Goal: Task Accomplishment & Management: Use online tool/utility

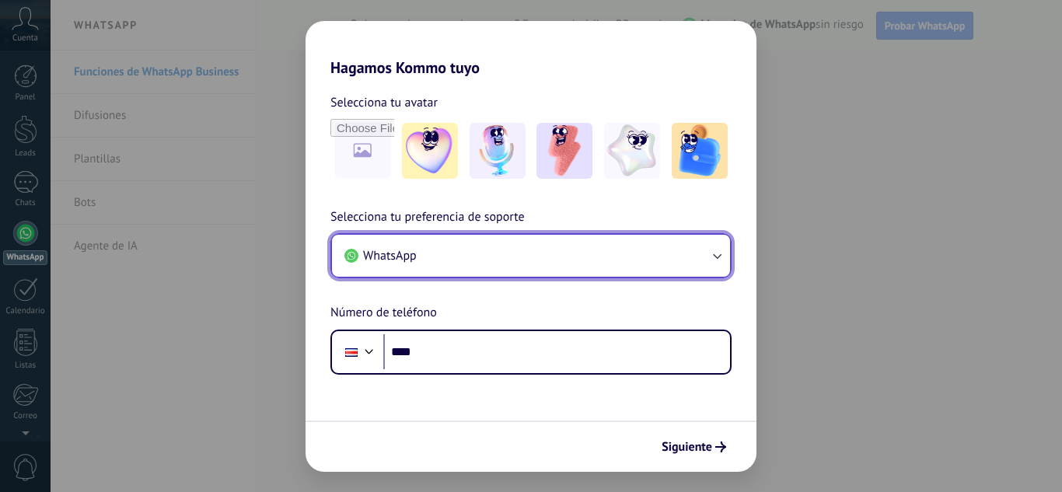
click at [438, 261] on button "WhatsApp" at bounding box center [531, 256] width 398 height 42
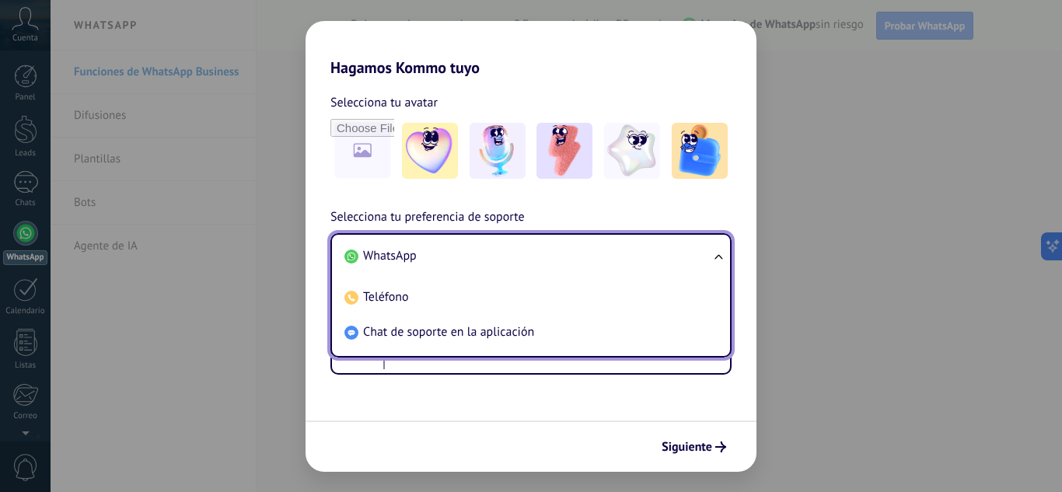
click at [434, 246] on li "WhatsApp" at bounding box center [527, 256] width 379 height 35
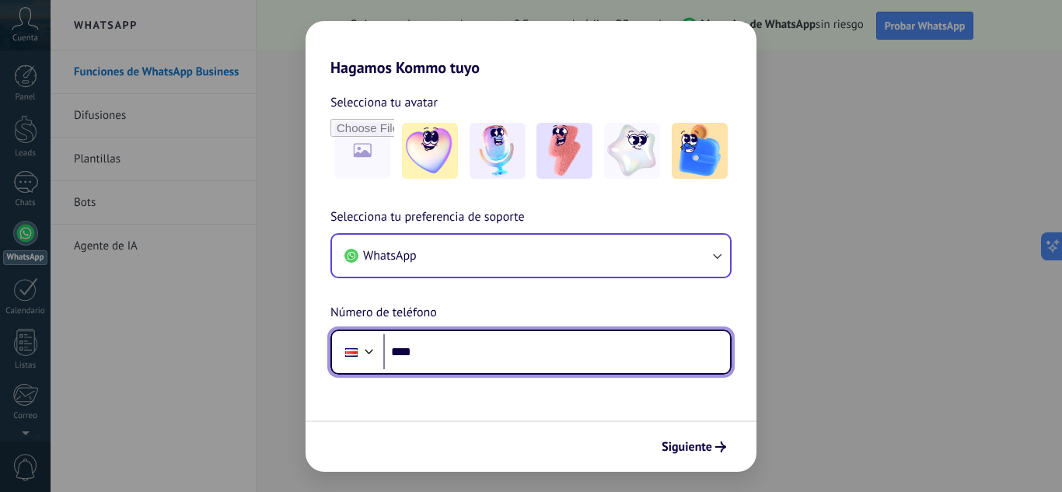
click at [448, 354] on input "****" at bounding box center [556, 352] width 347 height 36
type input "**********"
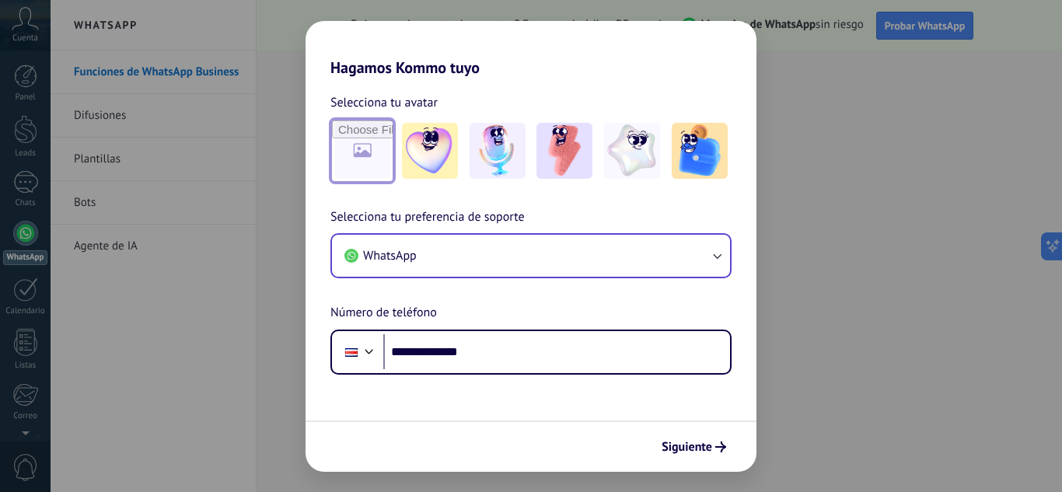
click at [370, 148] on input "file" at bounding box center [362, 150] width 61 height 61
click at [706, 455] on button "Siguiente" at bounding box center [693, 447] width 78 height 26
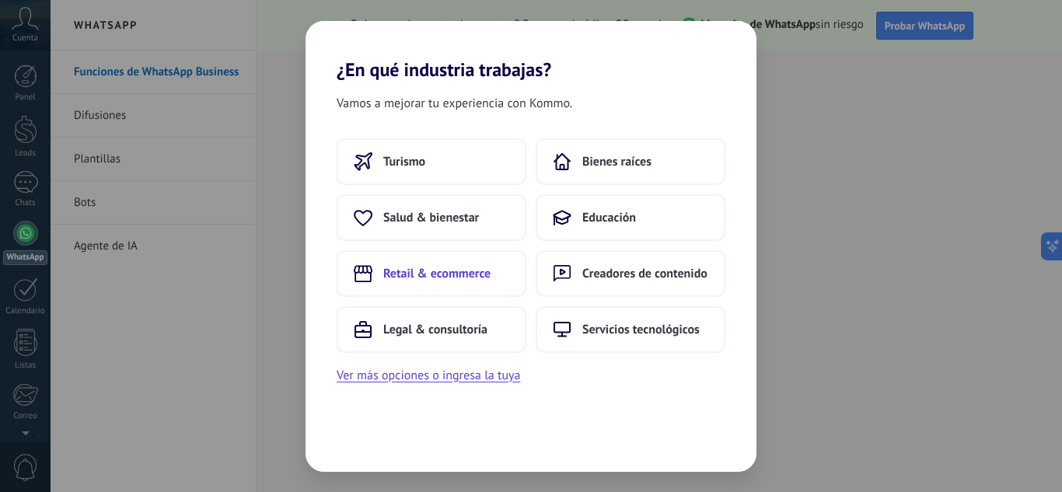
click at [441, 268] on span "Retail & ecommerce" at bounding box center [436, 274] width 107 height 16
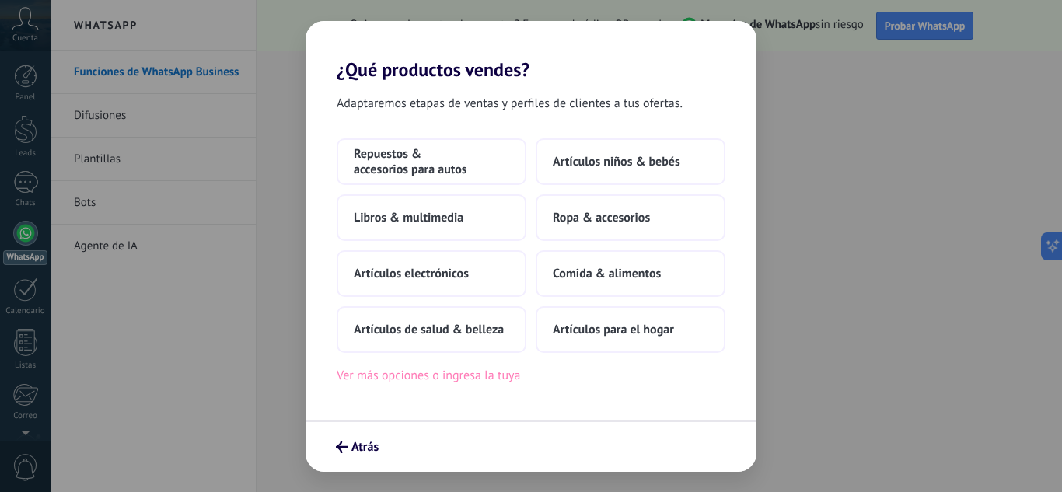
click at [496, 375] on button "Ver más opciones o ingresa la tuya" at bounding box center [428, 375] width 183 height 20
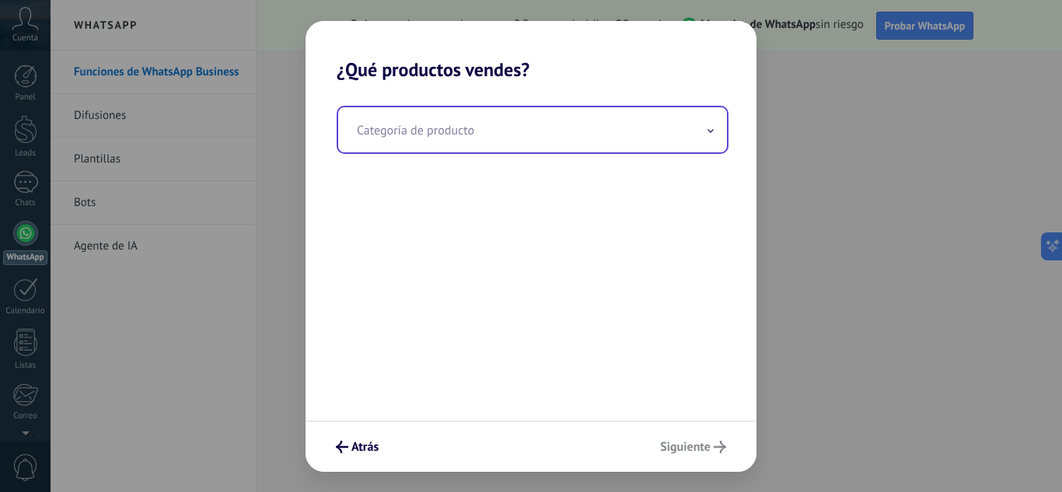
click at [546, 138] on input "text" at bounding box center [532, 129] width 389 height 45
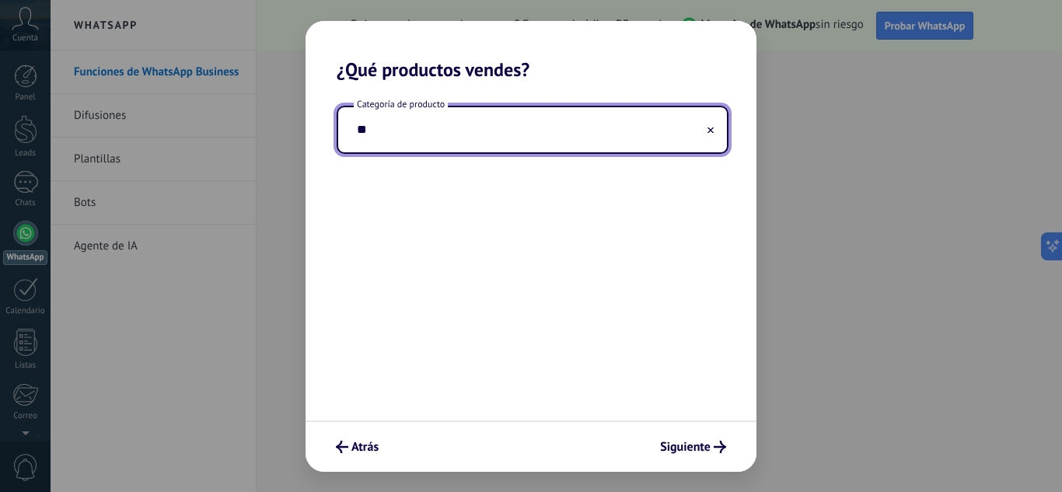
type input "*"
type input "**********"
click at [710, 453] on button "Siguiente" at bounding box center [693, 447] width 80 height 26
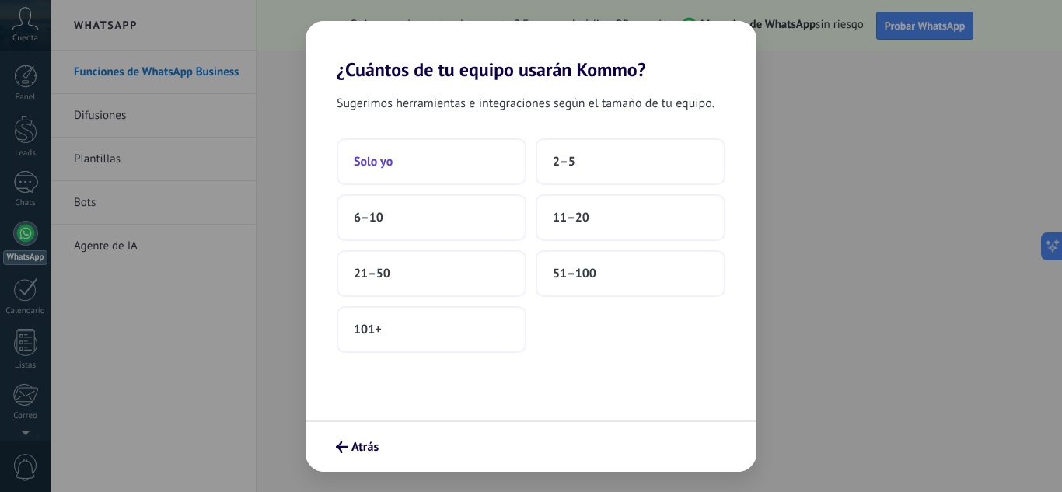
click at [446, 167] on button "Solo yo" at bounding box center [432, 161] width 190 height 47
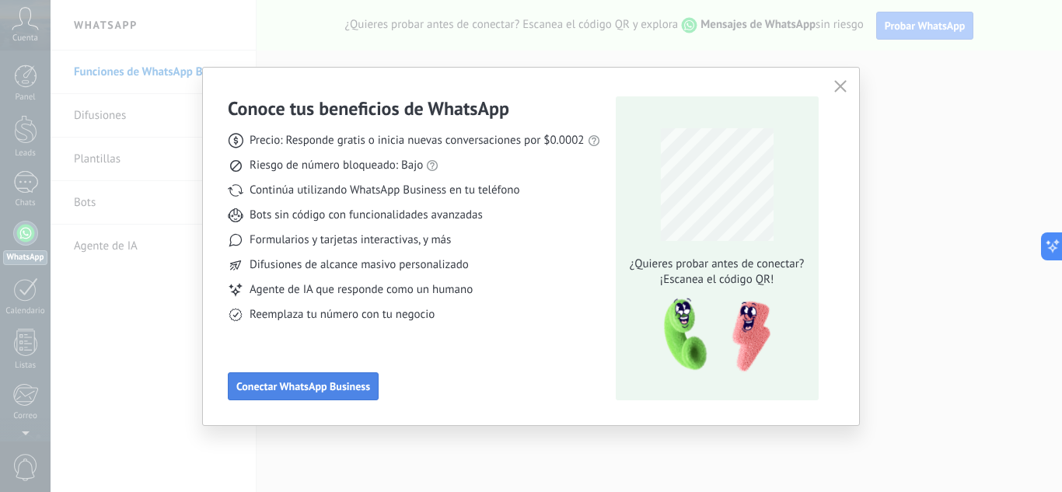
click at [310, 385] on span "Conectar WhatsApp Business" at bounding box center [303, 386] width 134 height 11
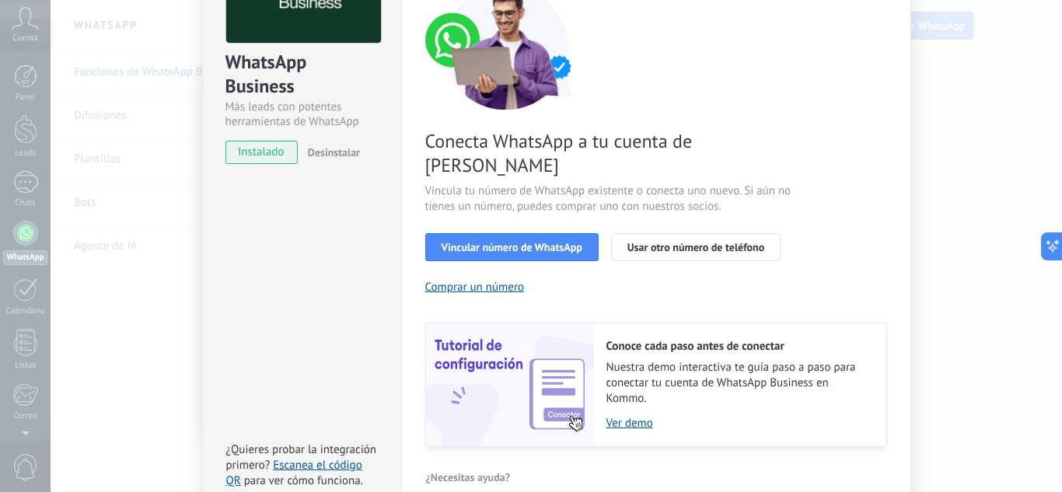
scroll to position [155, 0]
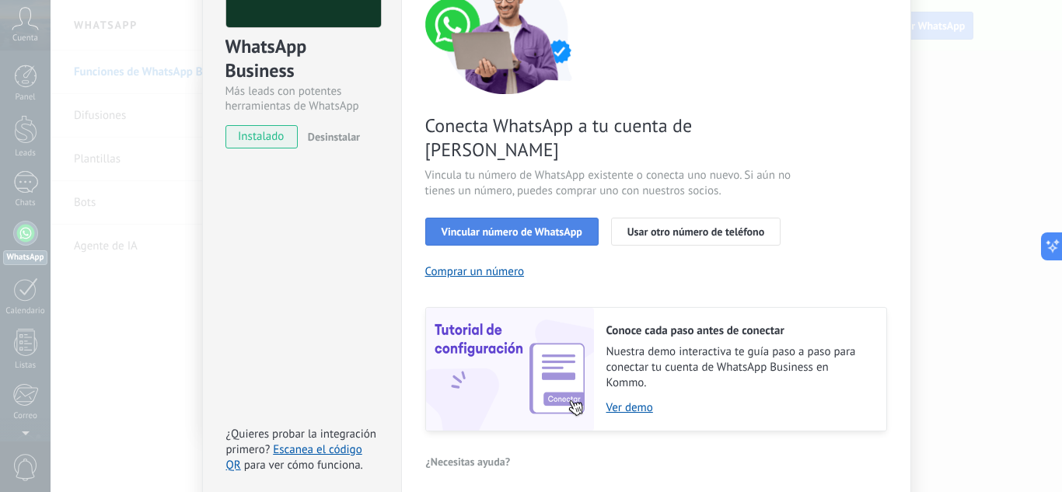
click at [532, 226] on span "Vincular número de WhatsApp" at bounding box center [511, 231] width 141 height 11
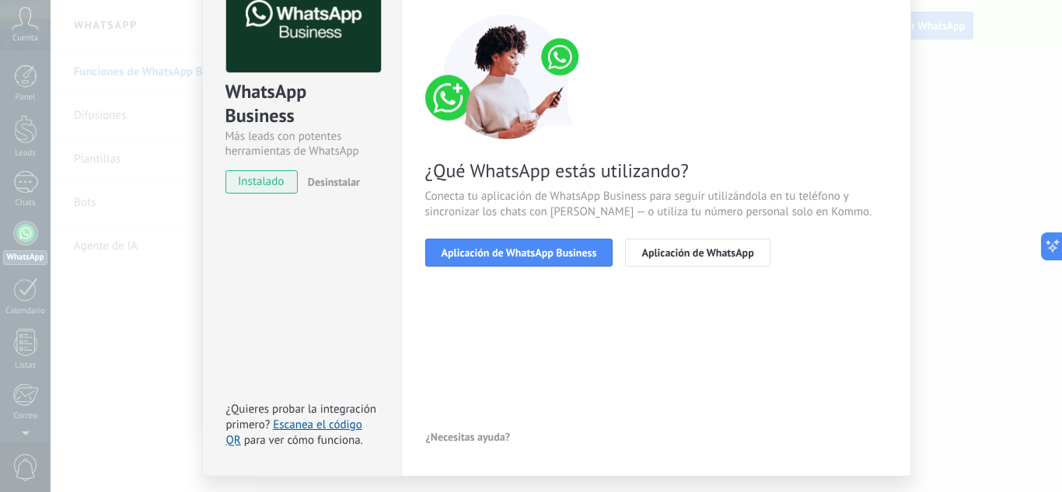
scroll to position [75, 0]
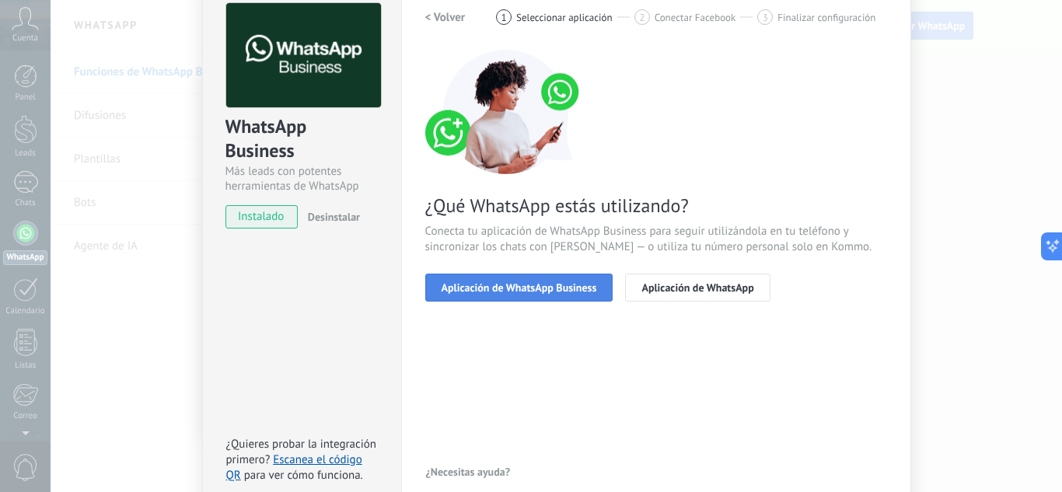
click at [556, 289] on span "Aplicación de WhatsApp Business" at bounding box center [518, 287] width 155 height 11
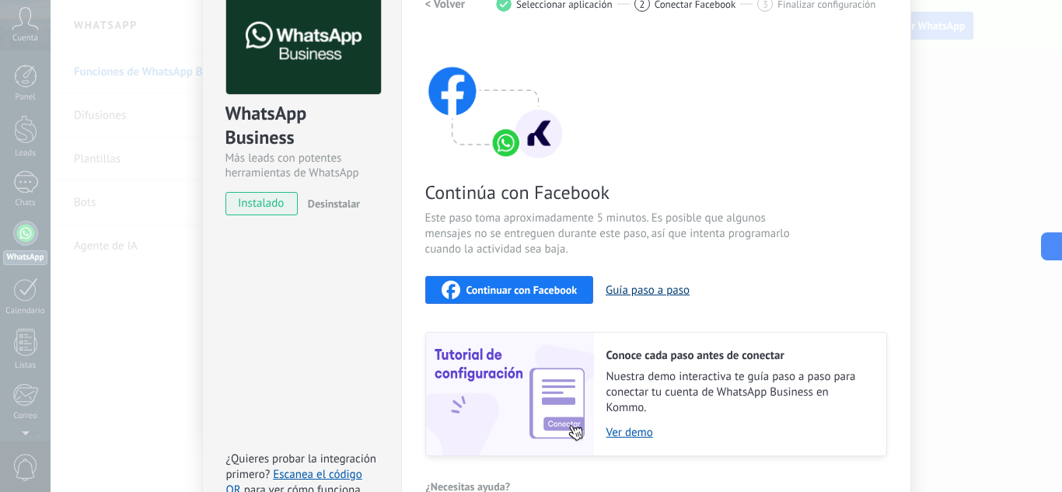
scroll to position [0, 0]
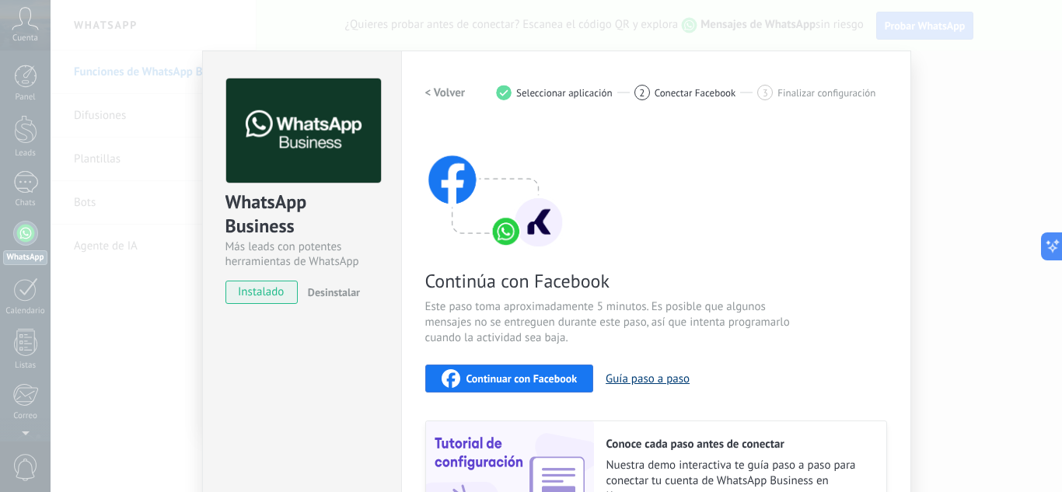
click at [637, 378] on button "Guía paso a paso" at bounding box center [647, 379] width 84 height 15
click at [494, 377] on span "Continuar con Facebook" at bounding box center [521, 378] width 111 height 11
click at [249, 292] on span "instalado" at bounding box center [261, 292] width 71 height 23
click at [539, 378] on span "Continuar con Facebook" at bounding box center [521, 378] width 111 height 11
